Goal: Transaction & Acquisition: Purchase product/service

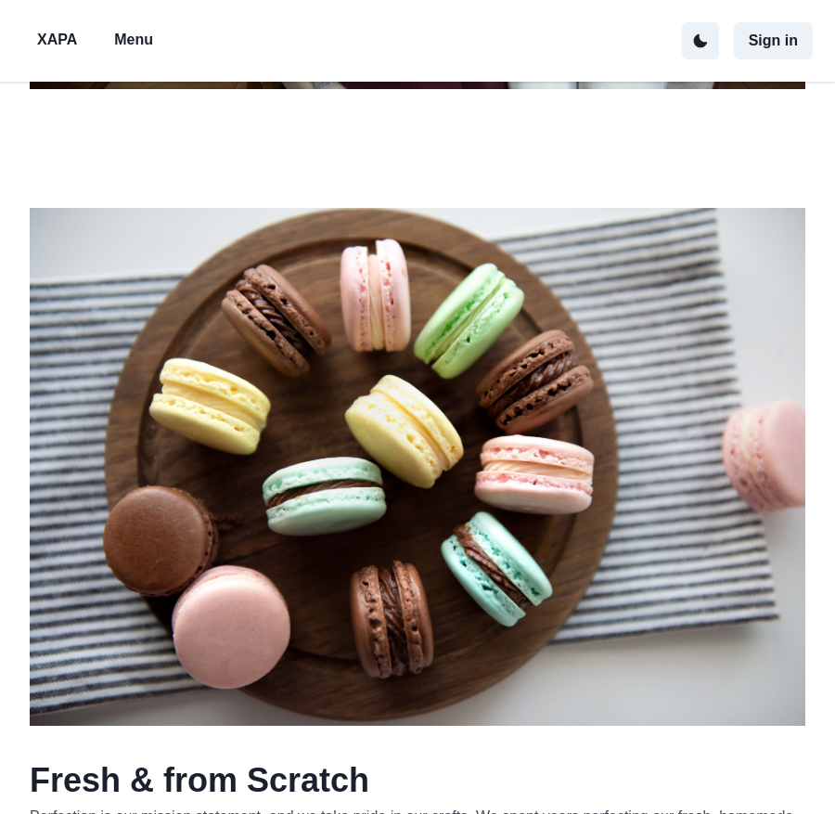
scroll to position [1139, 0]
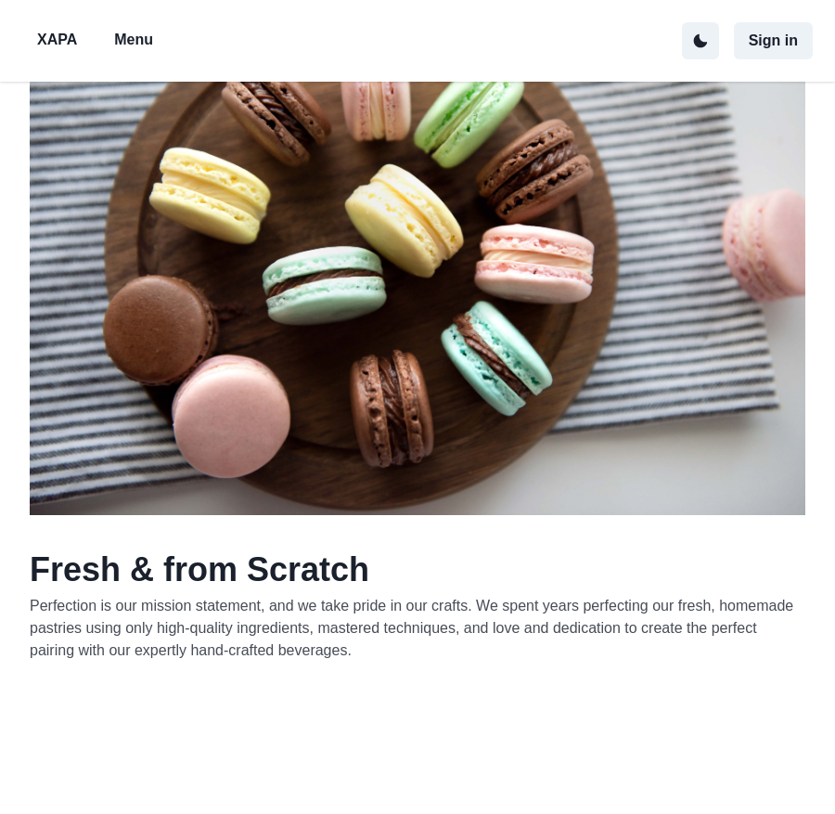
click at [143, 42] on p "Menu" at bounding box center [133, 40] width 39 height 22
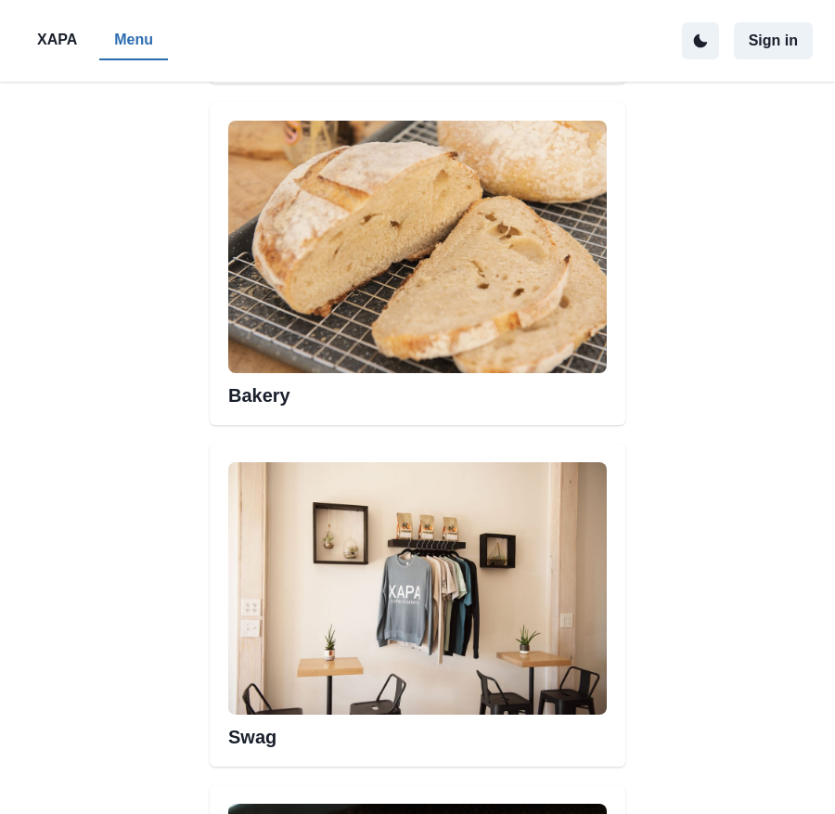
scroll to position [1068, 0]
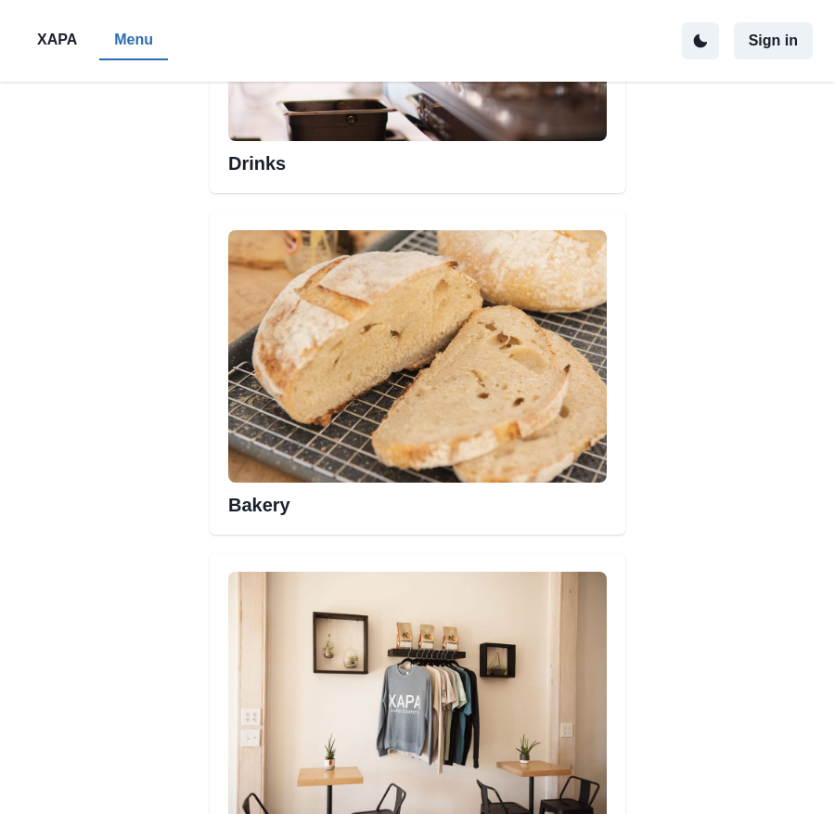
click at [404, 302] on img at bounding box center [417, 356] width 378 height 252
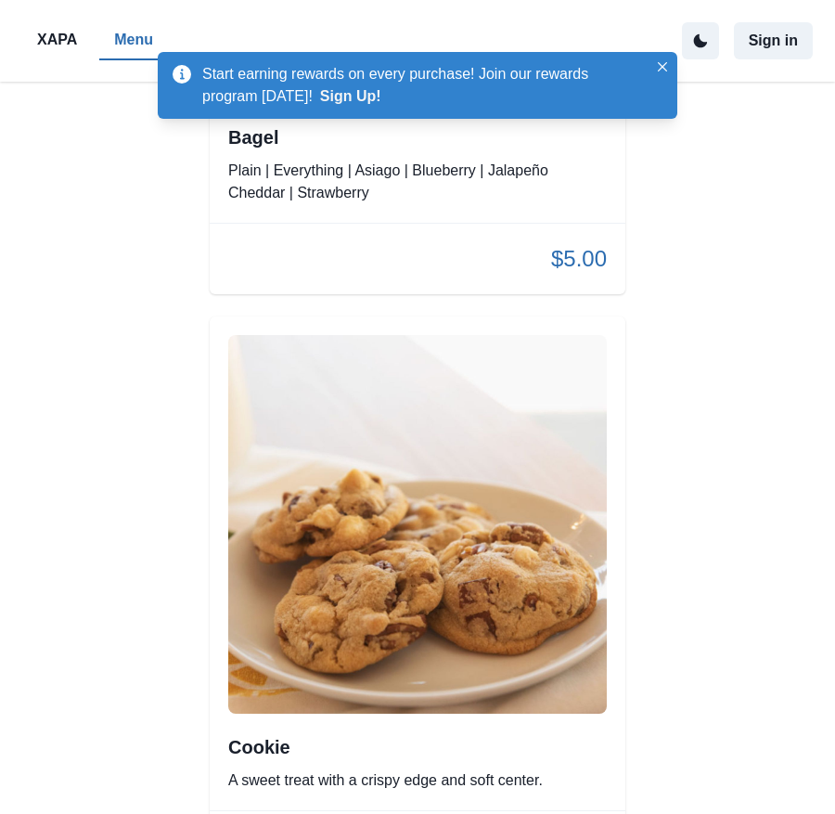
scroll to position [12369, 0]
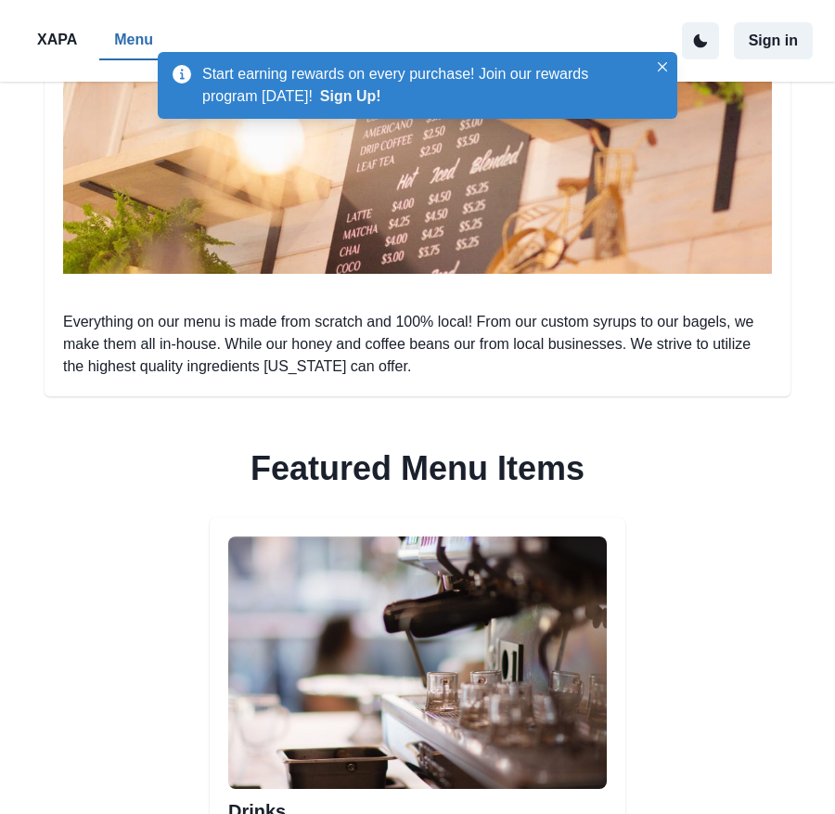
scroll to position [412, 0]
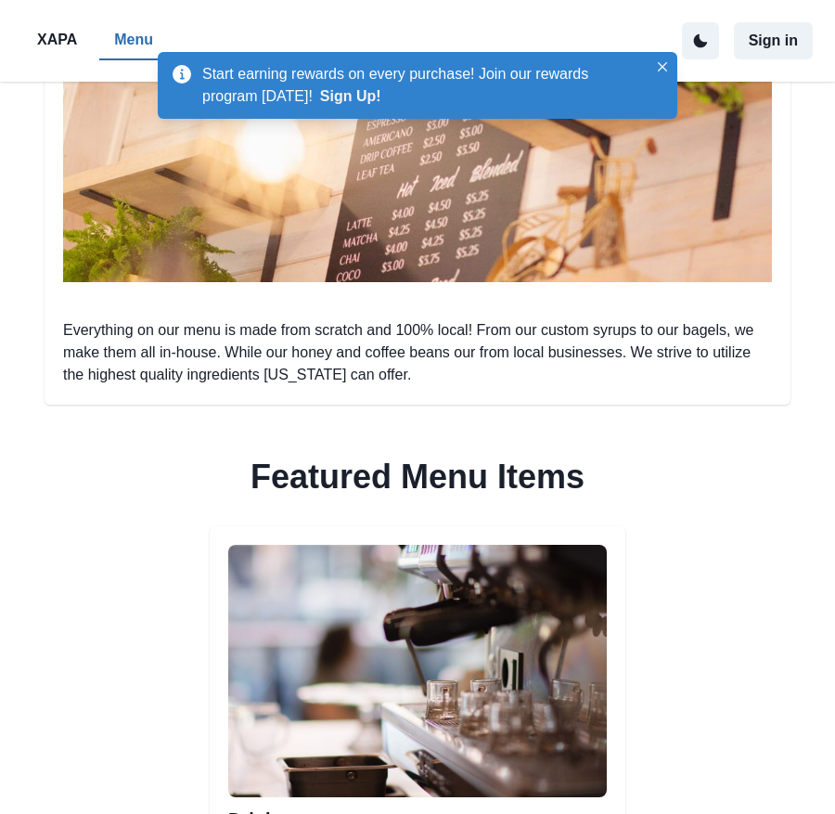
click at [332, 668] on img at bounding box center [417, 671] width 378 height 252
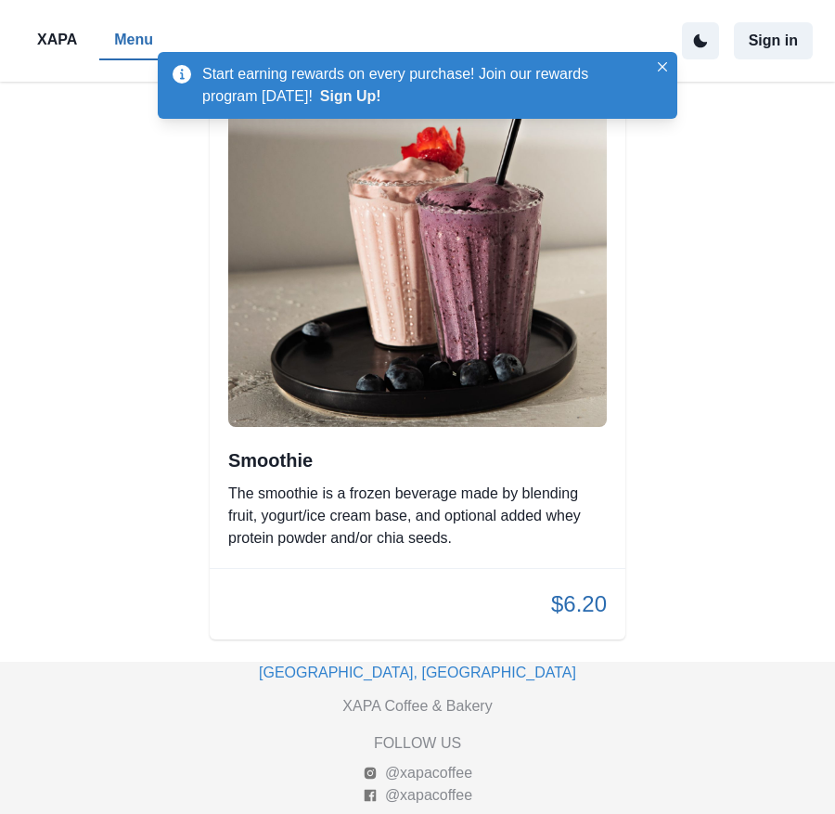
scroll to position [12533, 0]
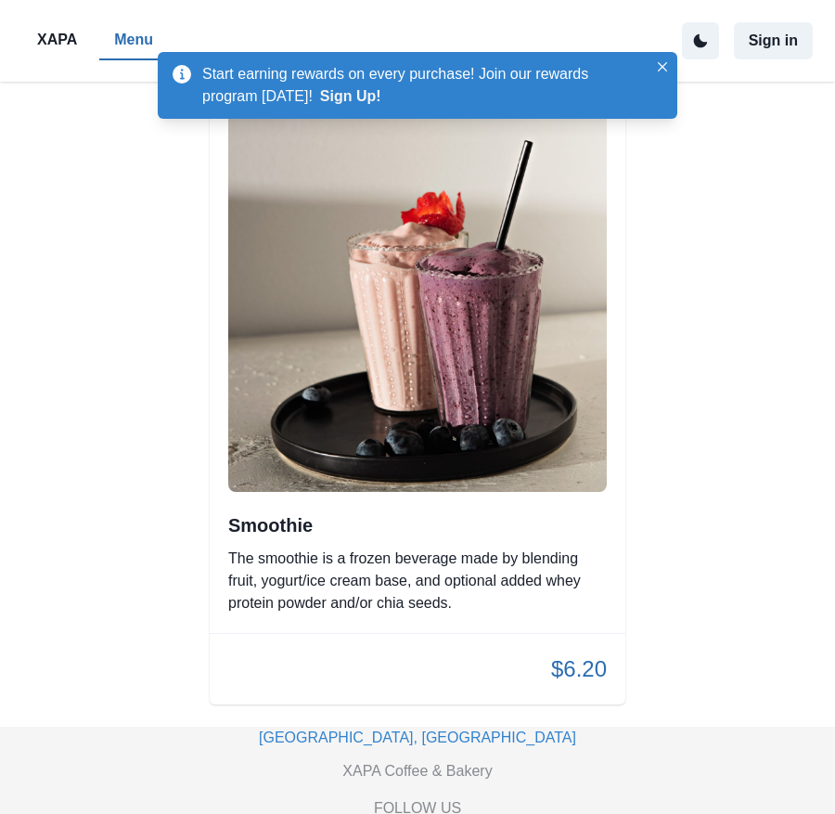
click at [422, 558] on p "The smoothie is a frozen beverage made by blending fruit, yogurt/ice cream base…" at bounding box center [417, 580] width 378 height 67
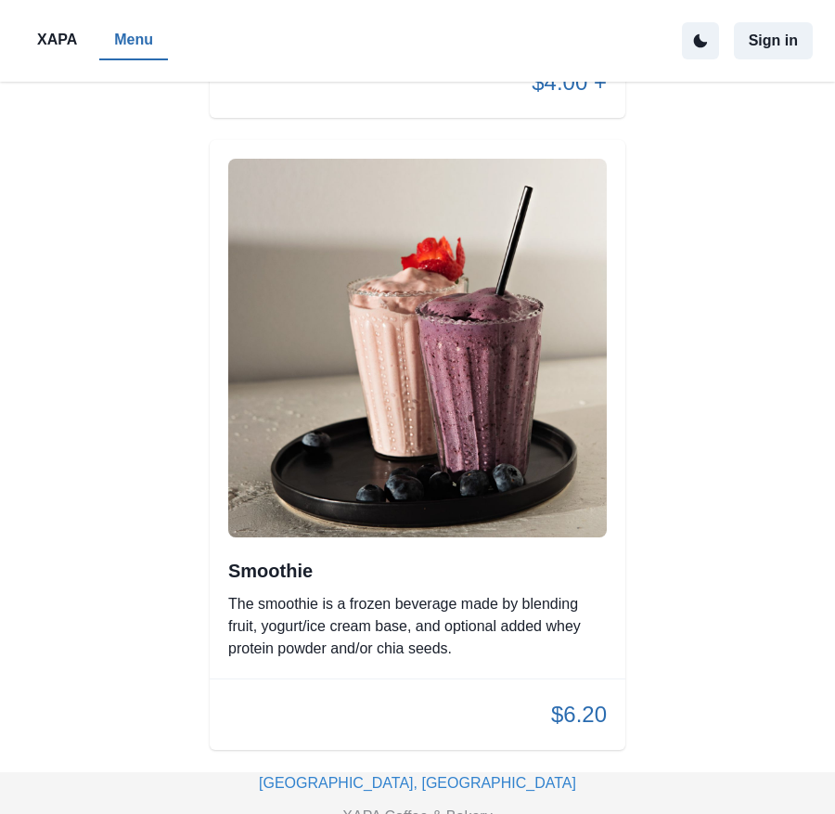
scroll to position [12598, 0]
